Goal: Find specific page/section: Find specific page/section

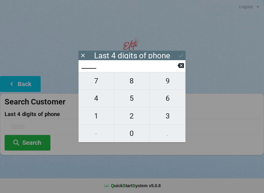
click at [133, 120] on span "2" at bounding box center [131, 116] width 35 height 13
type input "2___"
click at [131, 132] on span "0" at bounding box center [131, 133] width 35 height 13
type input "20__"
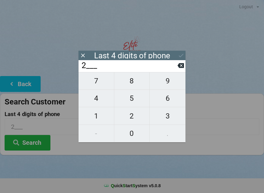
type input "20__"
click at [104, 119] on span "1" at bounding box center [95, 116] width 35 height 13
type input "201_"
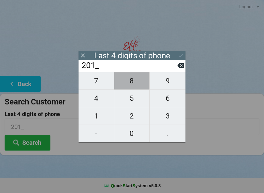
click at [127, 85] on span "8" at bounding box center [131, 80] width 35 height 13
type input "2018"
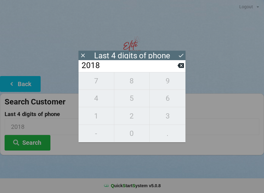
click at [128, 99] on div "7 8 9 4 5 6 1 2 3 - 0 ." at bounding box center [131, 107] width 107 height 70
click at [179, 68] on icon at bounding box center [180, 65] width 6 height 5
click at [183, 70] on button at bounding box center [180, 65] width 6 height 8
click at [179, 67] on icon at bounding box center [180, 65] width 6 height 5
click at [179, 68] on icon at bounding box center [180, 65] width 6 height 5
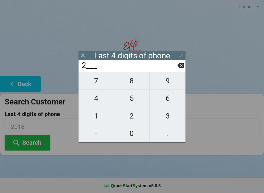
type input "____"
click at [139, 87] on span "8" at bounding box center [131, 80] width 35 height 13
type input "8___"
click at [167, 101] on span "6" at bounding box center [168, 98] width 36 height 13
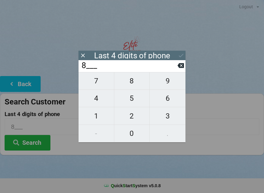
type input "86__"
click at [131, 117] on span "2" at bounding box center [131, 116] width 35 height 13
type input "862_"
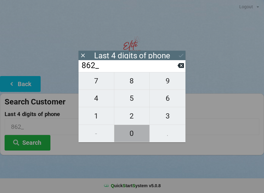
click at [132, 133] on span "0" at bounding box center [131, 133] width 35 height 13
type input "8620"
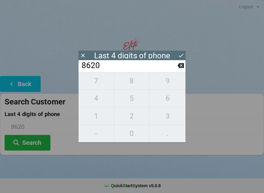
click at [130, 164] on div at bounding box center [132, 162] width 264 height 15
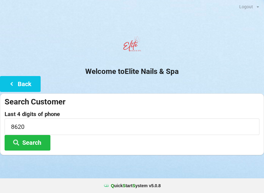
click at [35, 145] on button "Search" at bounding box center [28, 143] width 46 height 16
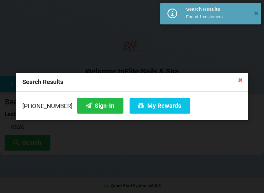
click at [88, 104] on button "Sign-In" at bounding box center [100, 106] width 46 height 16
